Goal: Task Accomplishment & Management: Manage account settings

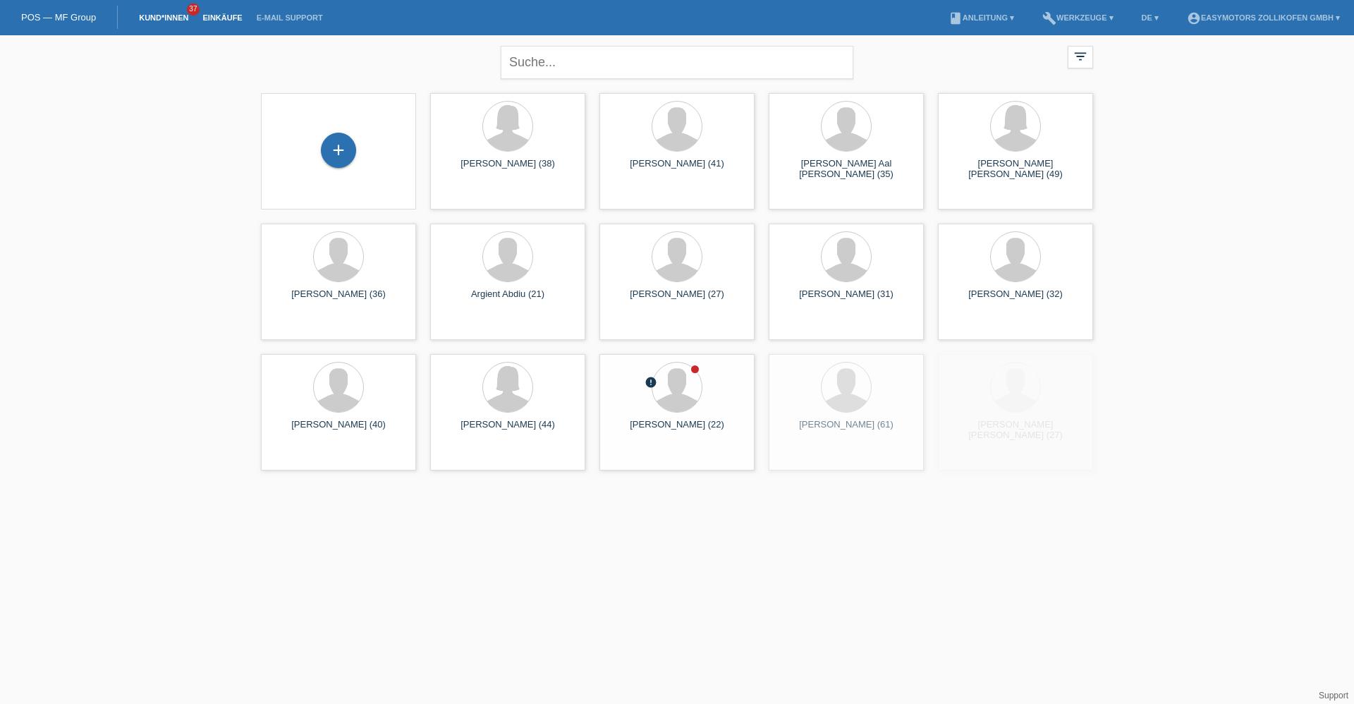
click at [226, 15] on link "Einkäufe" at bounding box center [222, 17] width 54 height 8
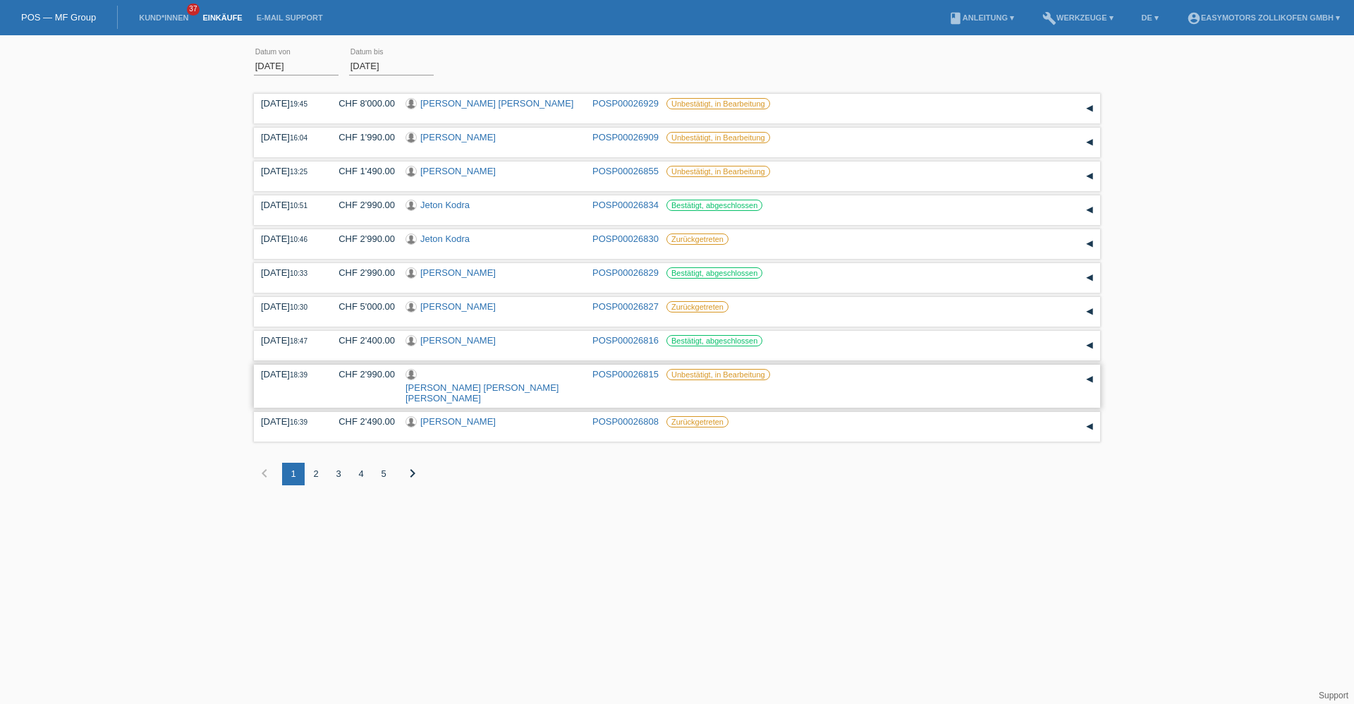
click at [507, 382] on link "Maria Ines Lopes Machado Leite" at bounding box center [481, 392] width 153 height 21
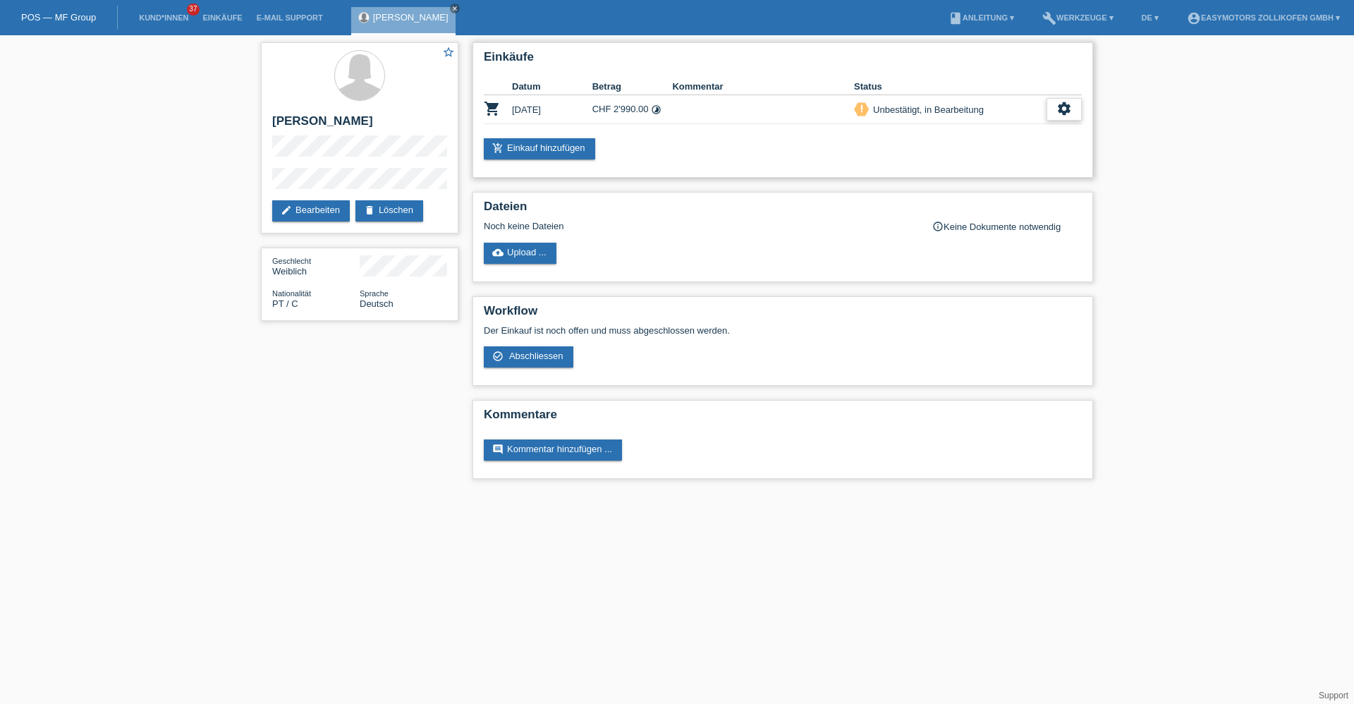
click at [1059, 111] on icon "settings" at bounding box center [1064, 109] width 16 height 16
click at [937, 128] on span "Anzeigen" at bounding box center [942, 131] width 42 height 17
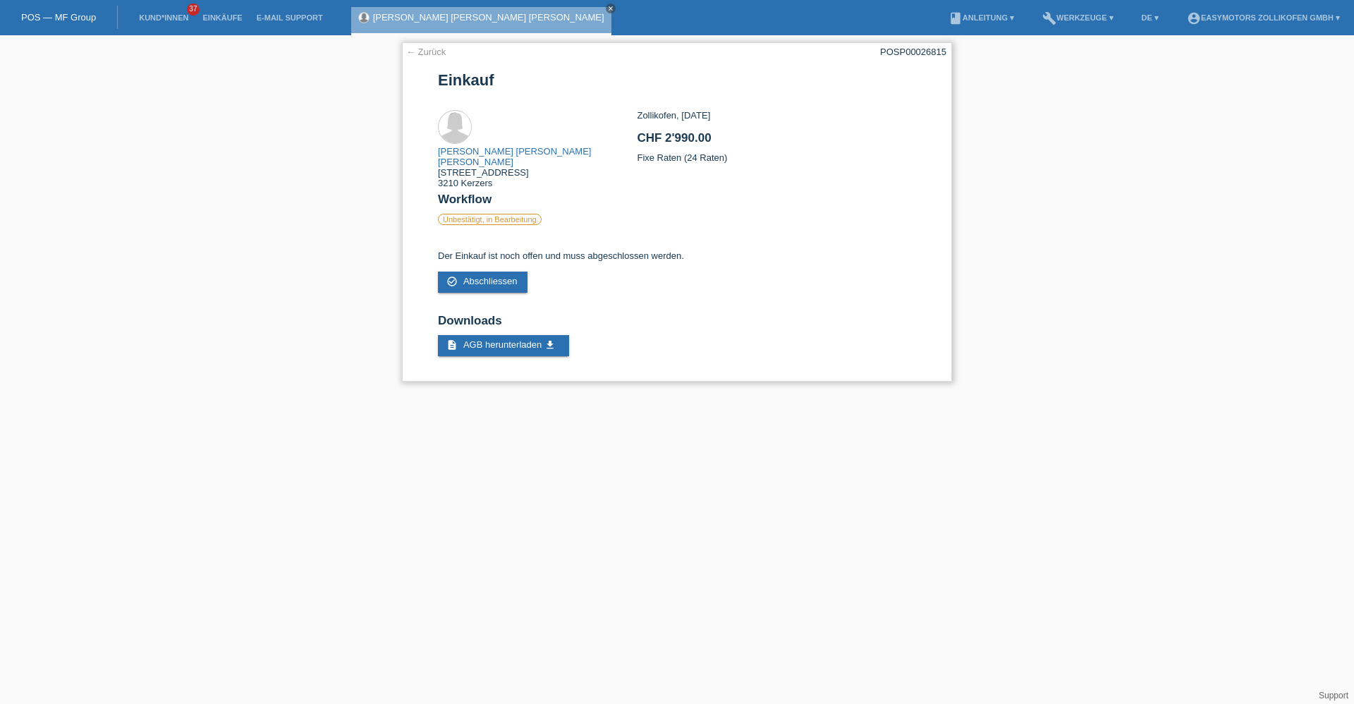
click at [437, 54] on link "← Zurück" at bounding box center [425, 52] width 39 height 11
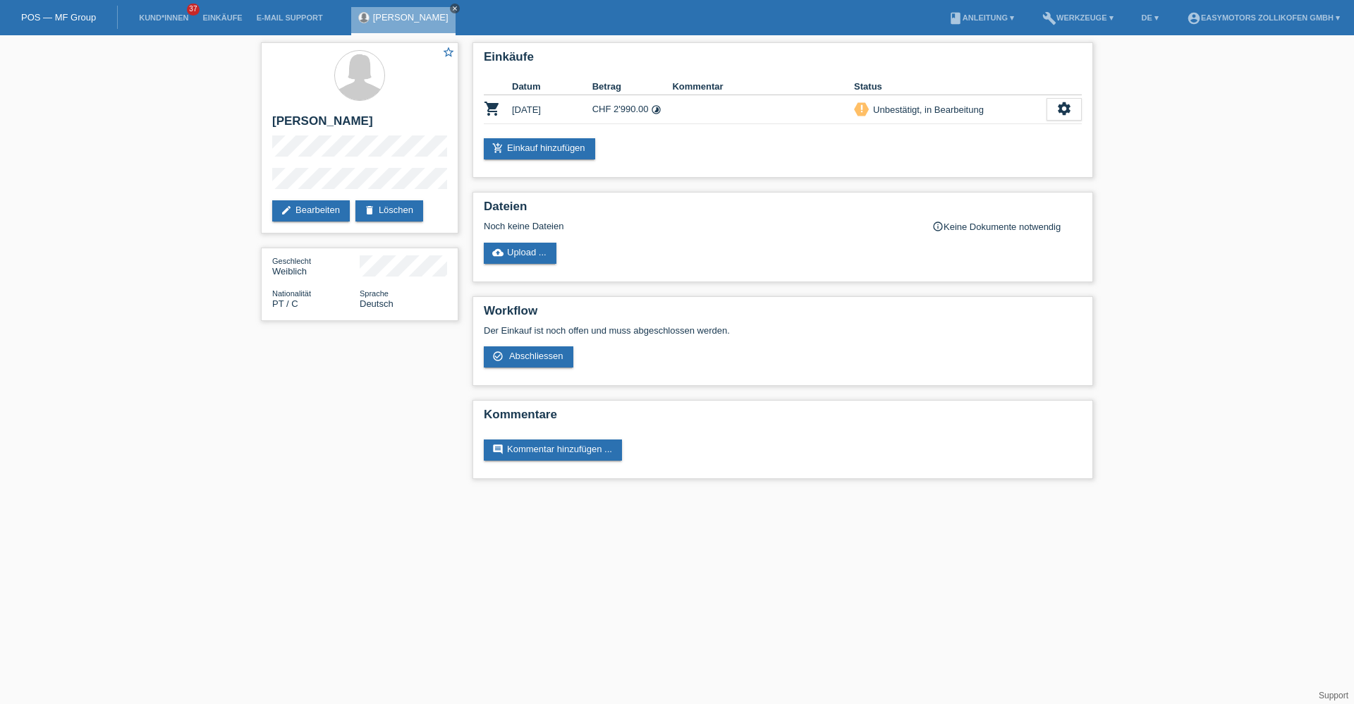
click at [458, 6] on icon "close" at bounding box center [454, 8] width 7 height 7
click at [216, 15] on link "Einkäufe" at bounding box center [222, 17] width 54 height 8
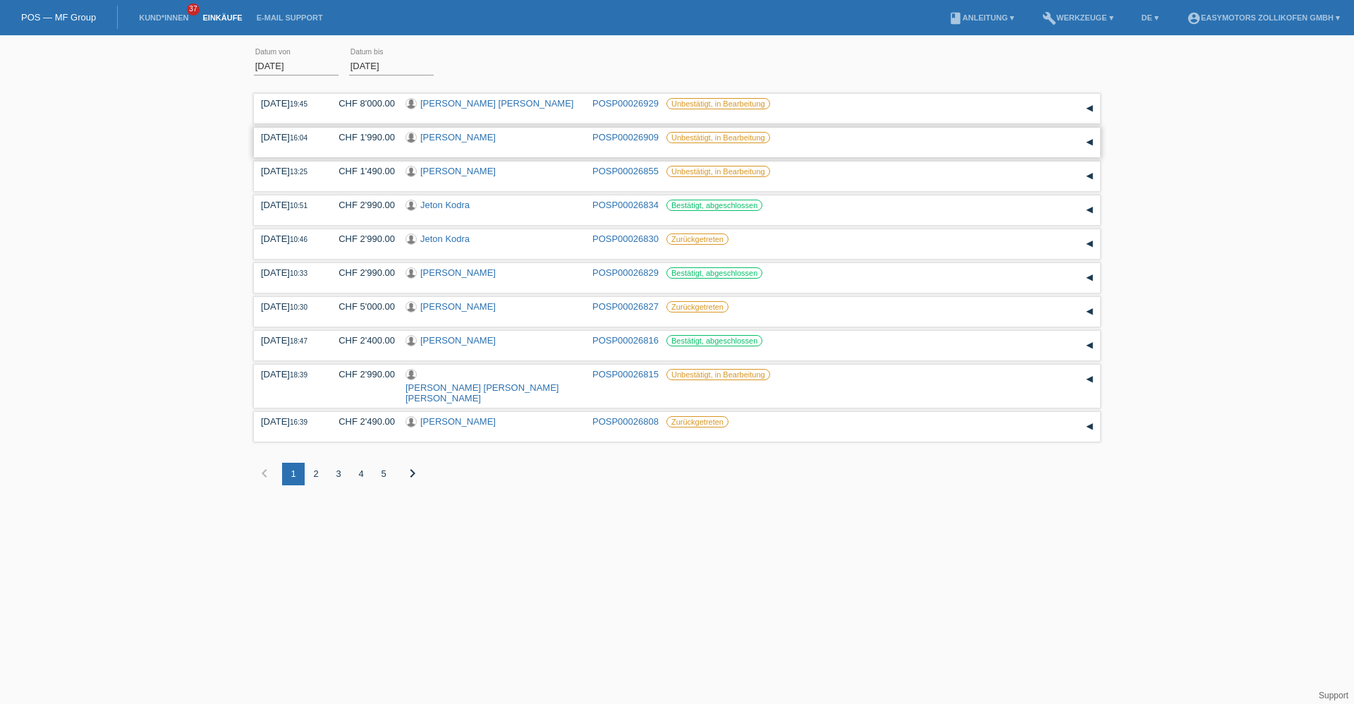
click at [439, 135] on link "[PERSON_NAME]" at bounding box center [457, 137] width 75 height 11
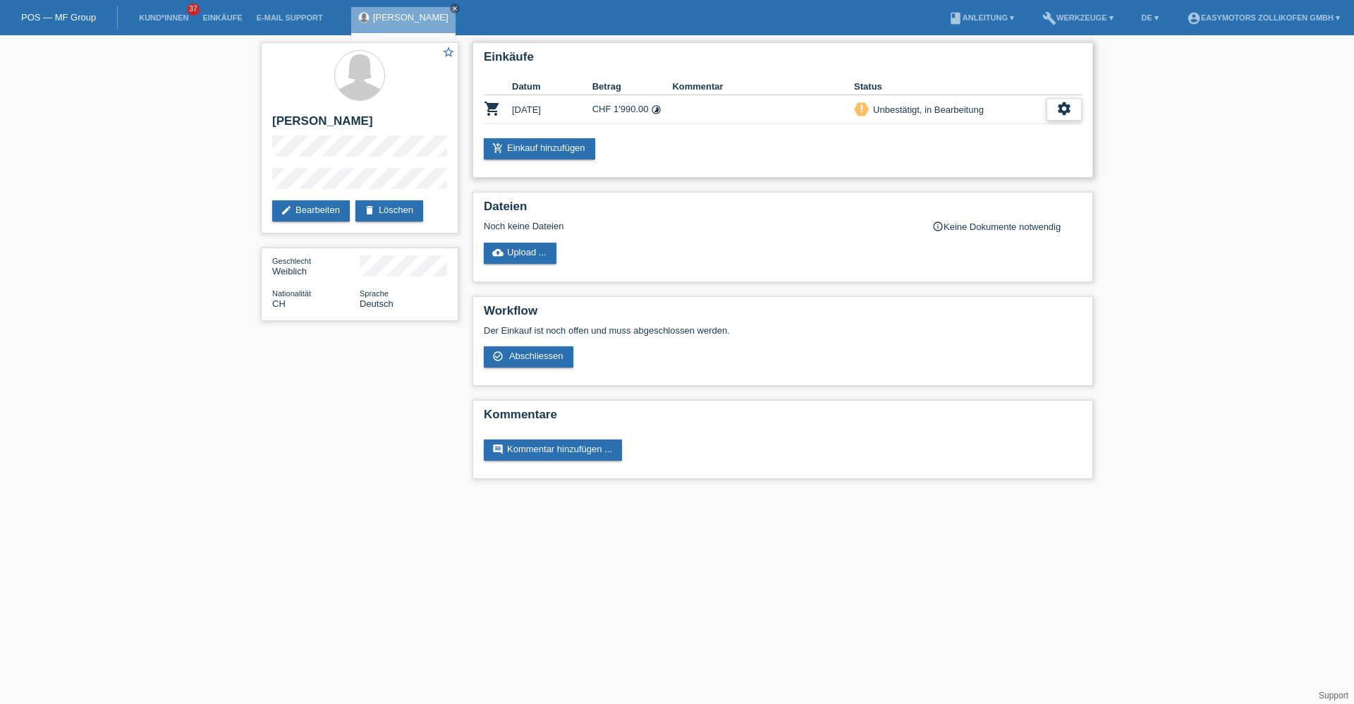
click at [1050, 114] on div "settings" at bounding box center [1064, 109] width 35 height 23
click at [964, 134] on div "fullscreen Anzeigen" at bounding box center [1014, 131] width 227 height 21
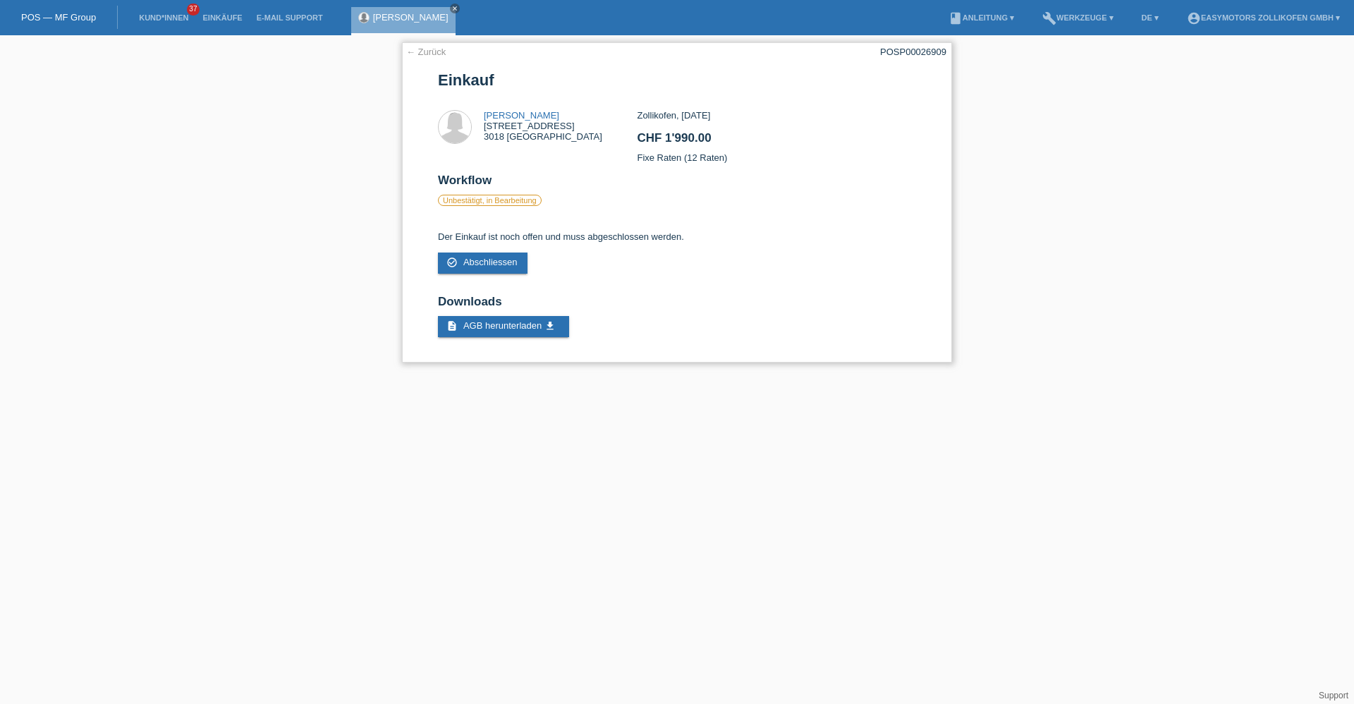
click at [422, 51] on link "← Zurück" at bounding box center [425, 52] width 39 height 11
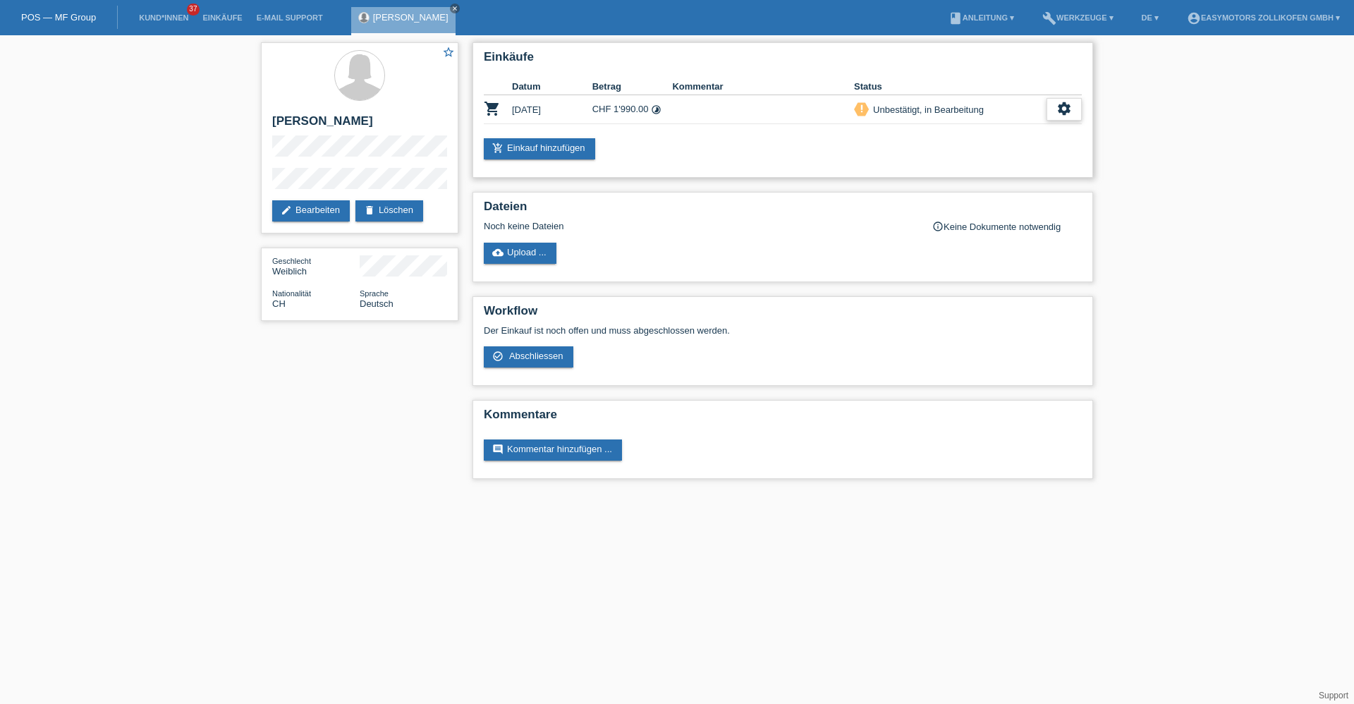
click at [1061, 110] on icon "settings" at bounding box center [1064, 109] width 16 height 16
click at [964, 173] on span "Abschliessen" at bounding box center [950, 173] width 59 height 17
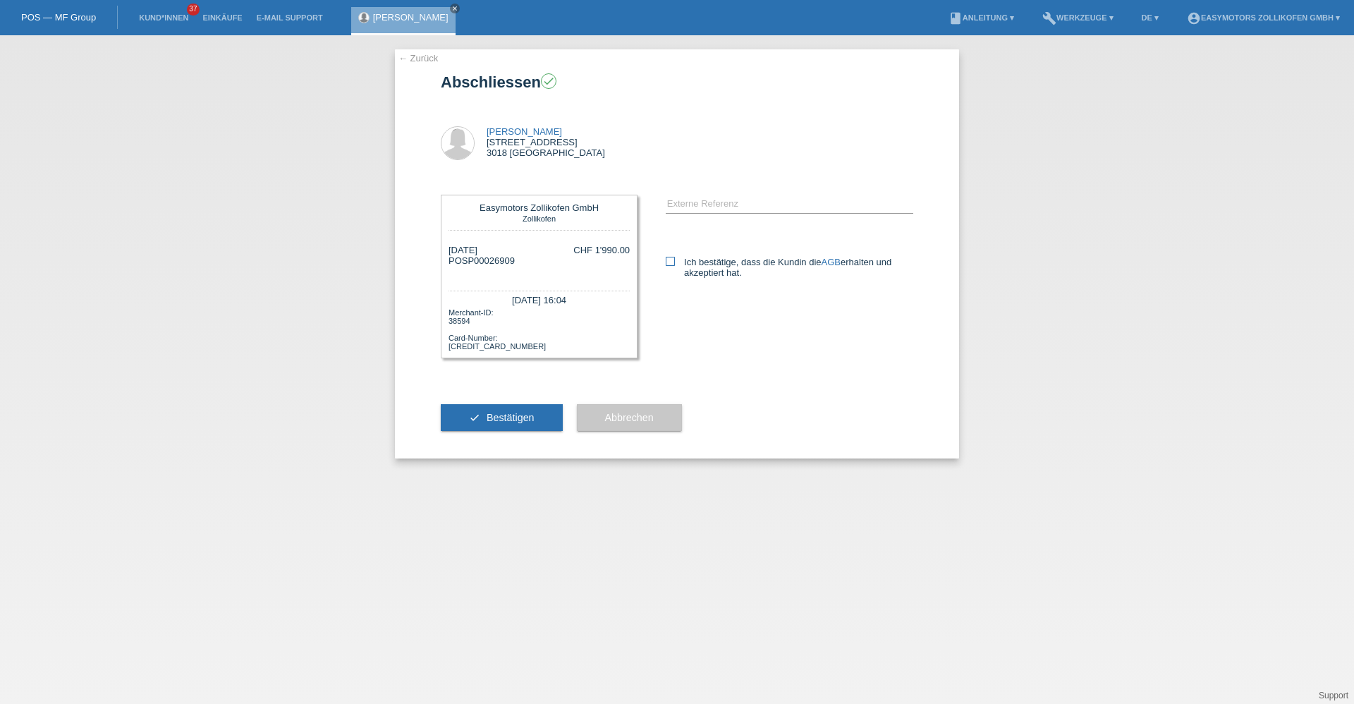
click at [725, 266] on label "Ich bestätige, dass die Kundin die AGB erhalten und akzeptiert hat." at bounding box center [790, 267] width 248 height 21
click at [675, 266] on input "Ich bestätige, dass die Kundin die AGB erhalten und akzeptiert hat." at bounding box center [670, 261] width 9 height 9
checkbox input "true"
click at [527, 412] on span "Bestätigen" at bounding box center [511, 417] width 48 height 11
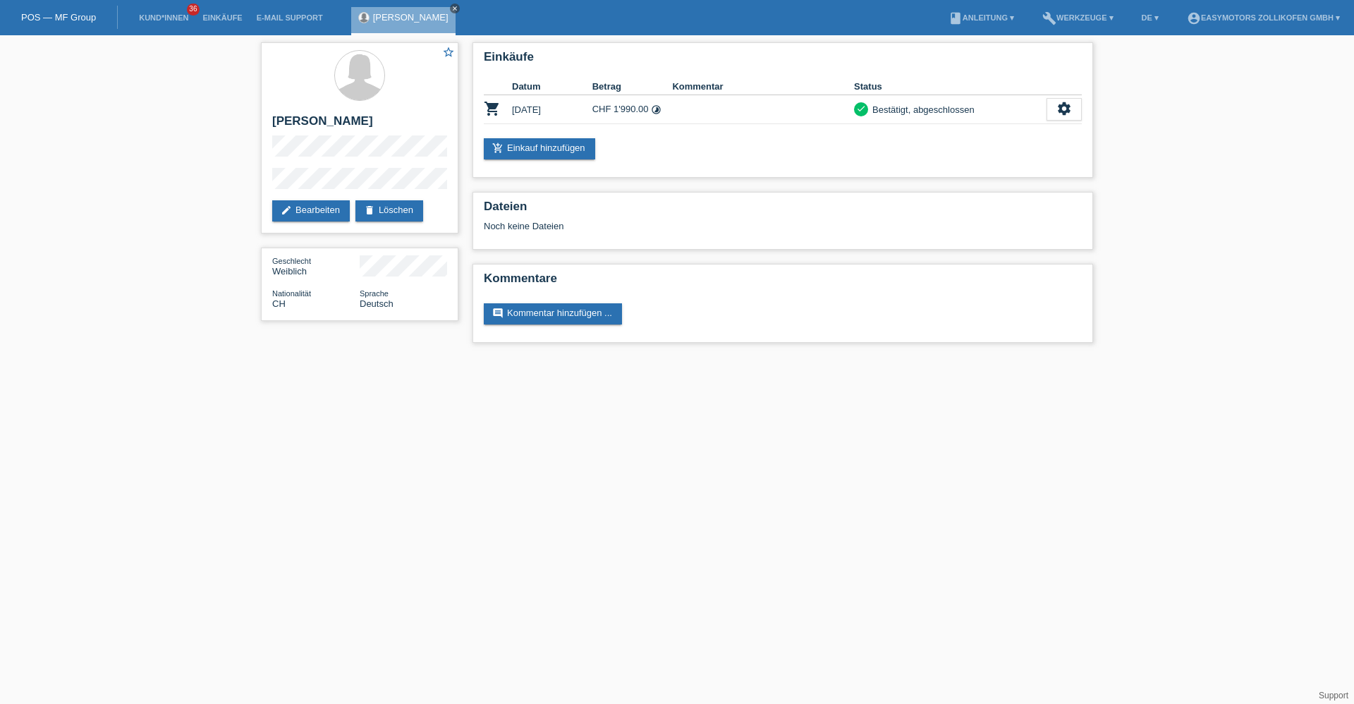
click at [451, 6] on icon "close" at bounding box center [454, 8] width 7 height 7
click at [232, 14] on link "Einkäufe" at bounding box center [222, 17] width 54 height 8
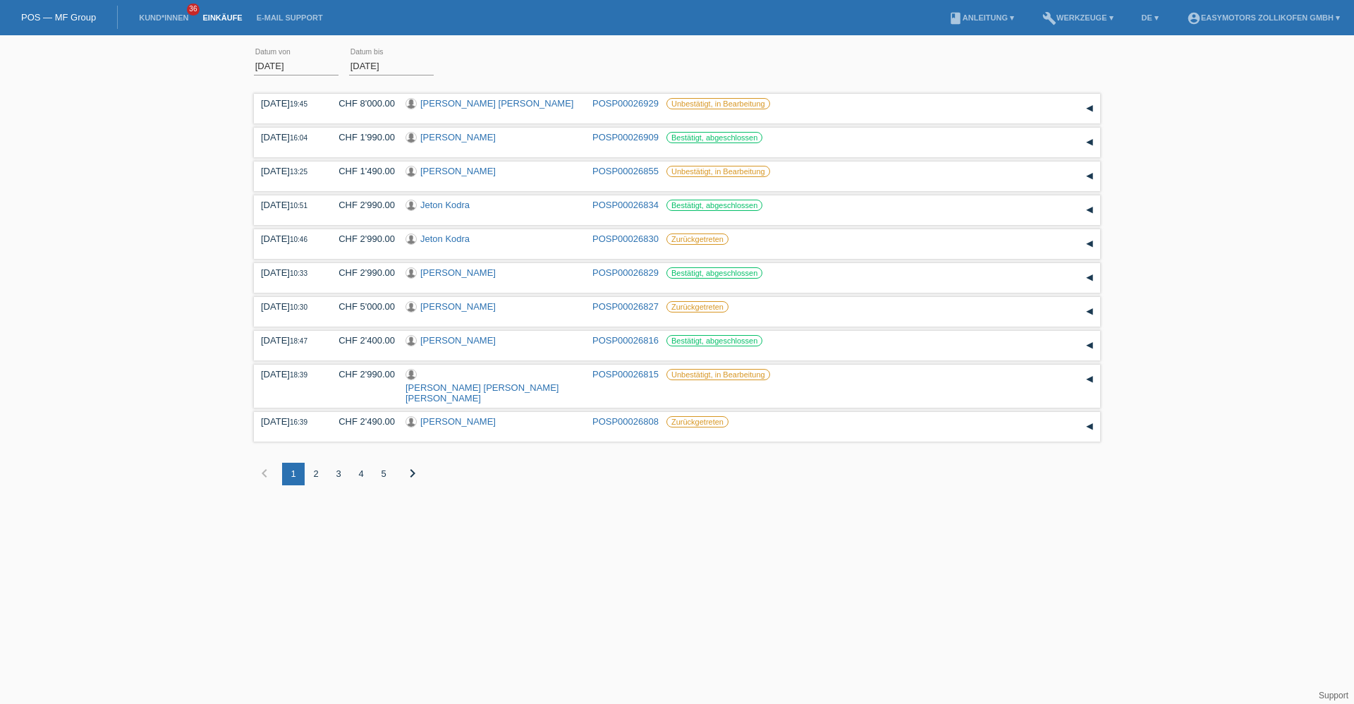
click at [317, 463] on div "2" at bounding box center [316, 474] width 23 height 23
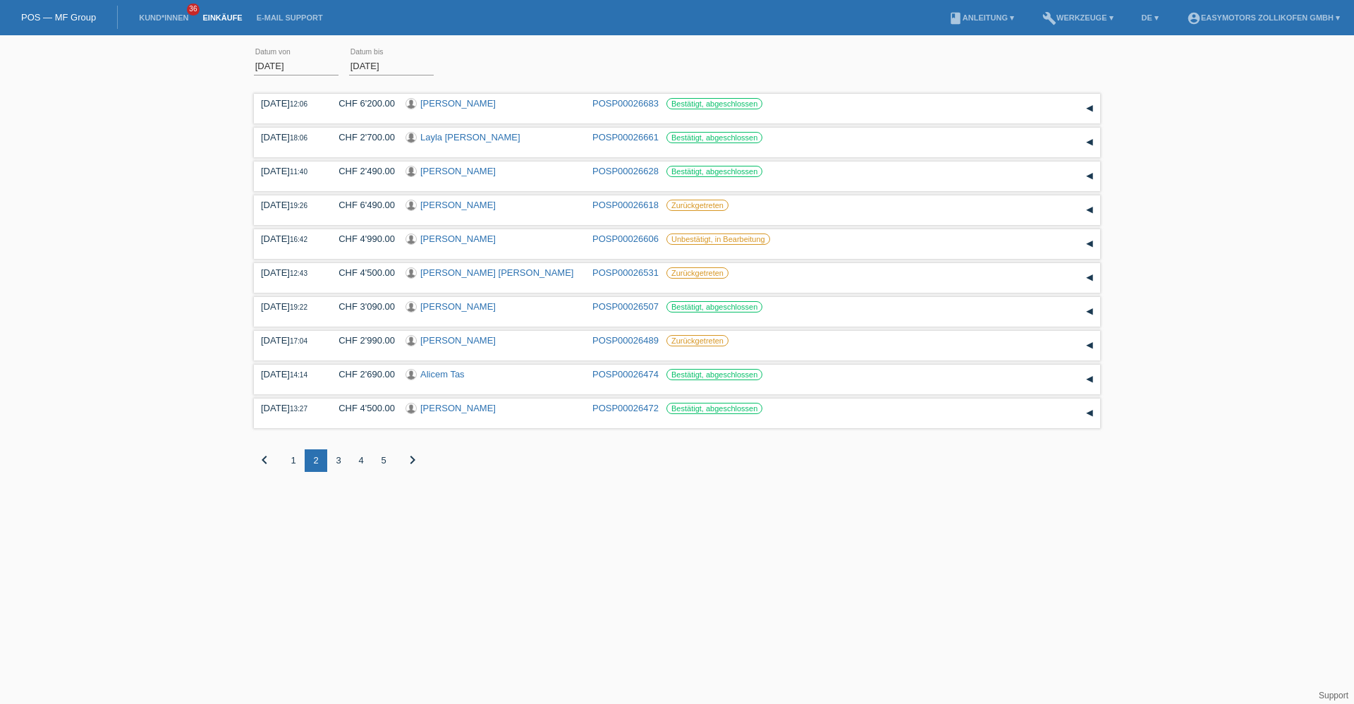
click at [298, 460] on div "1" at bounding box center [293, 460] width 23 height 23
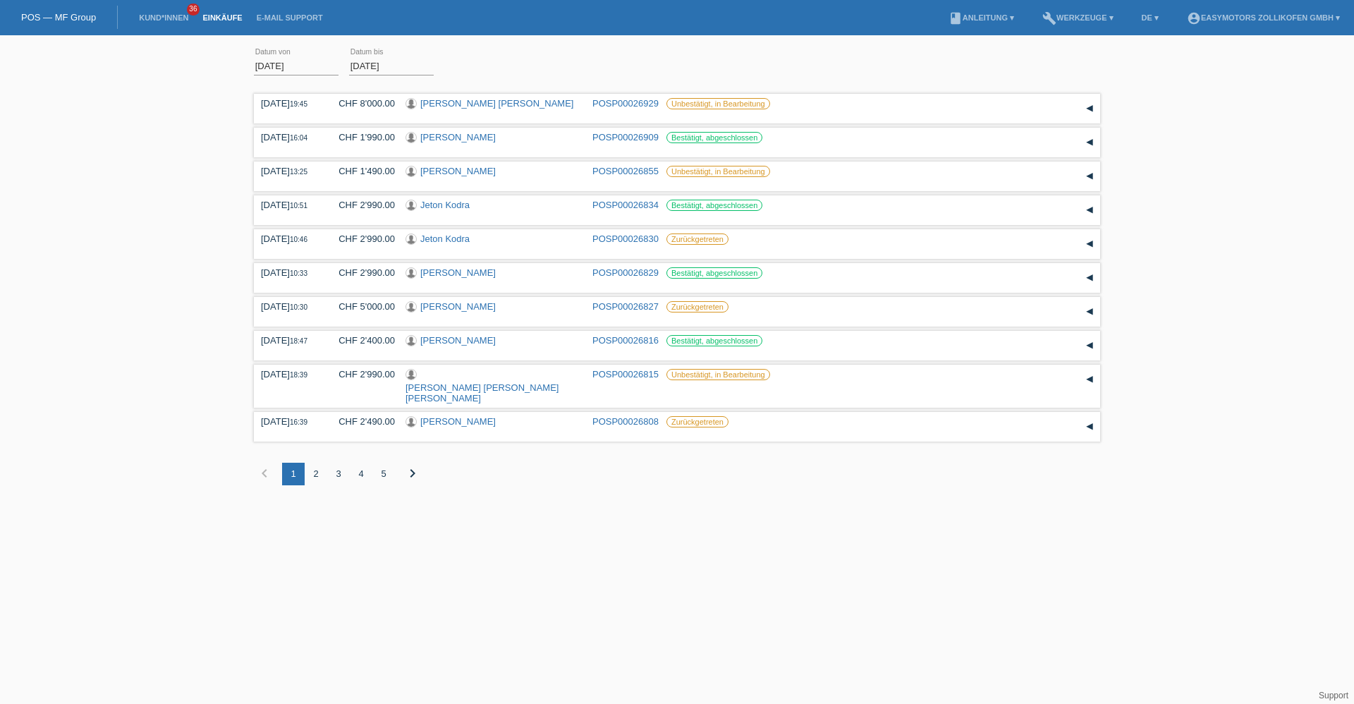
click at [316, 463] on div "2" at bounding box center [316, 474] width 23 height 23
